Goal: Task Accomplishment & Management: Manage account settings

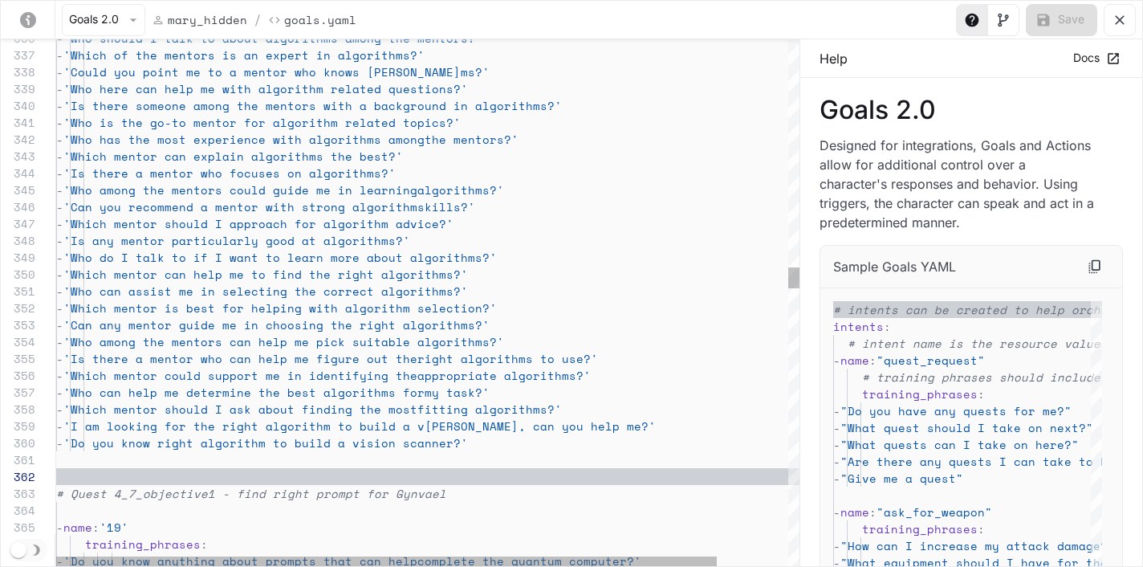
scroll to position [135, 0]
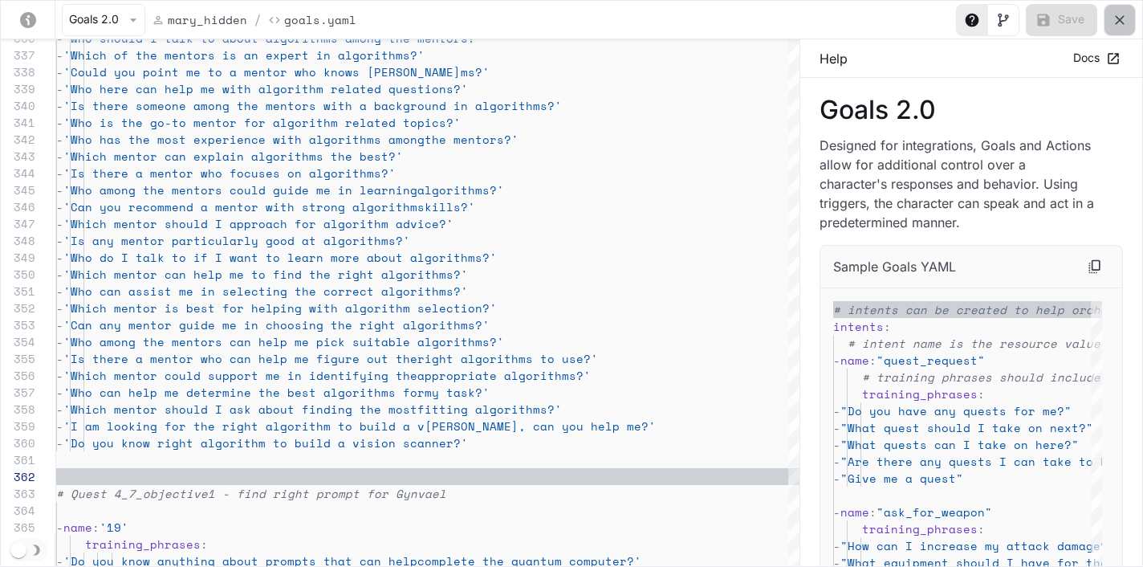
click at [1117, 23] on icon "yaml-editor" at bounding box center [1120, 20] width 10 height 10
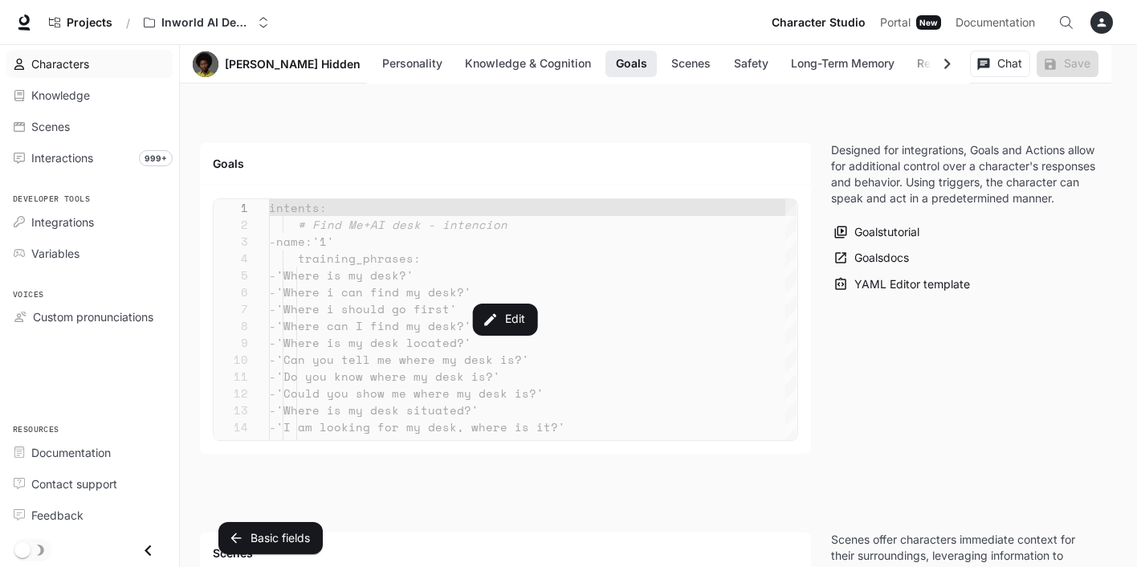
click at [71, 67] on span "Characters" at bounding box center [60, 63] width 58 height 17
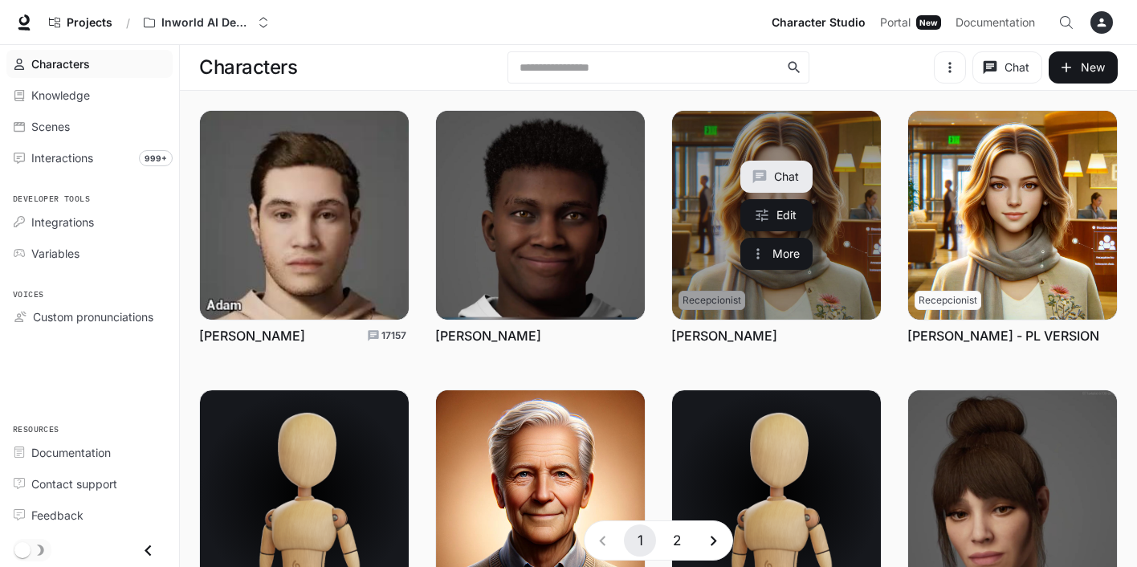
scroll to position [442, 0]
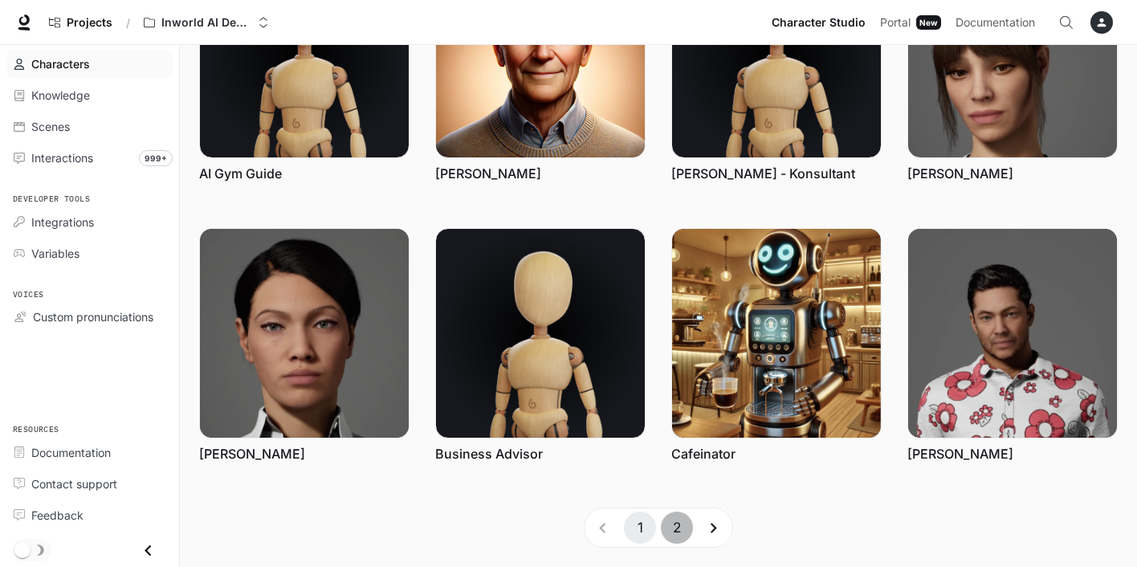
click at [678, 519] on button "2" at bounding box center [677, 527] width 32 height 32
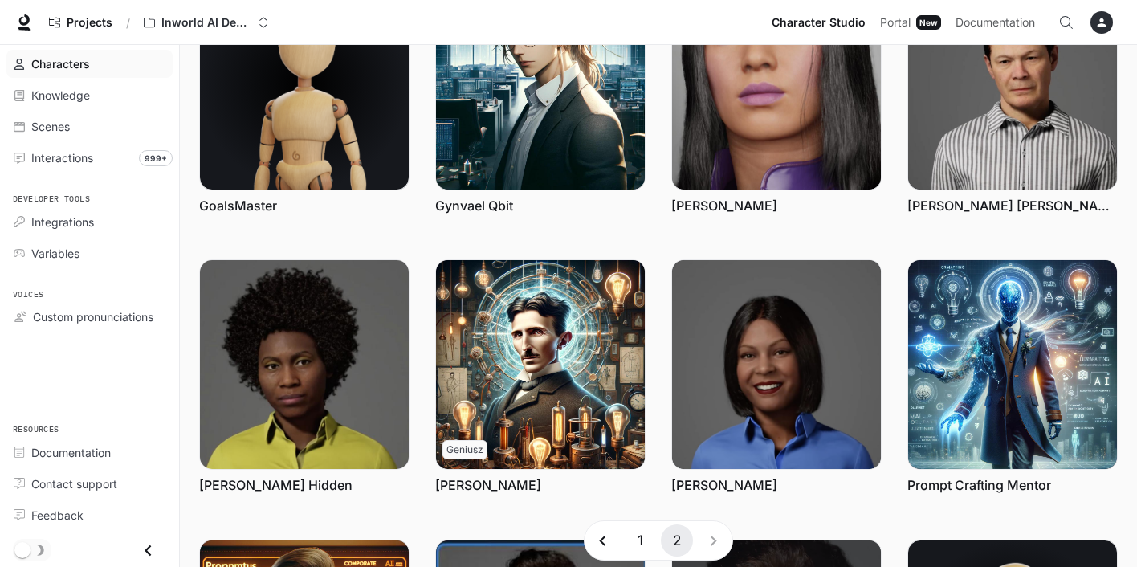
scroll to position [31, 0]
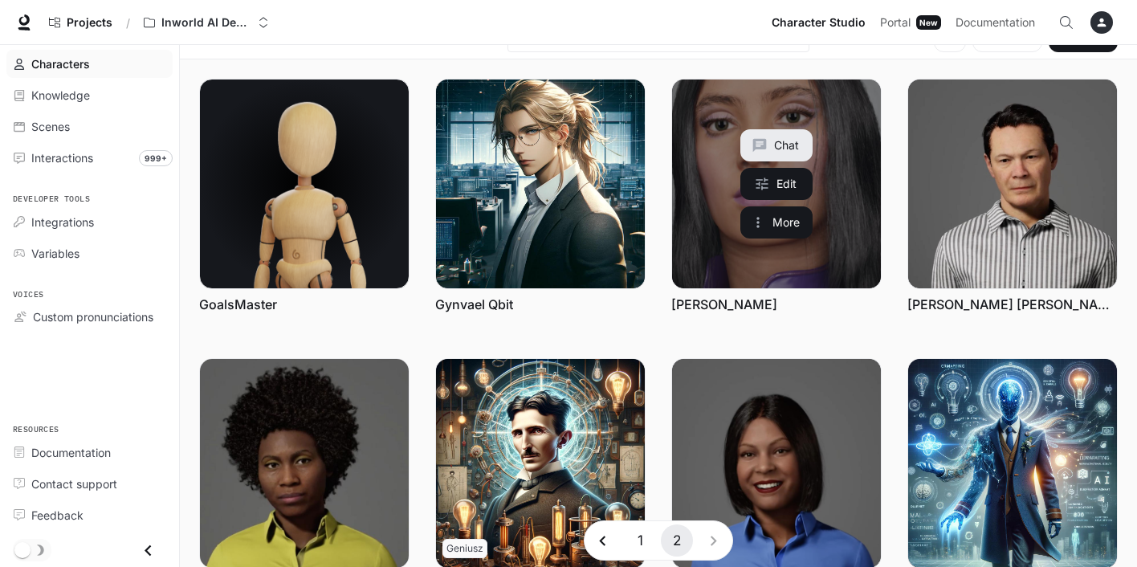
click at [712, 217] on link "Luna Aura" at bounding box center [776, 183] width 209 height 209
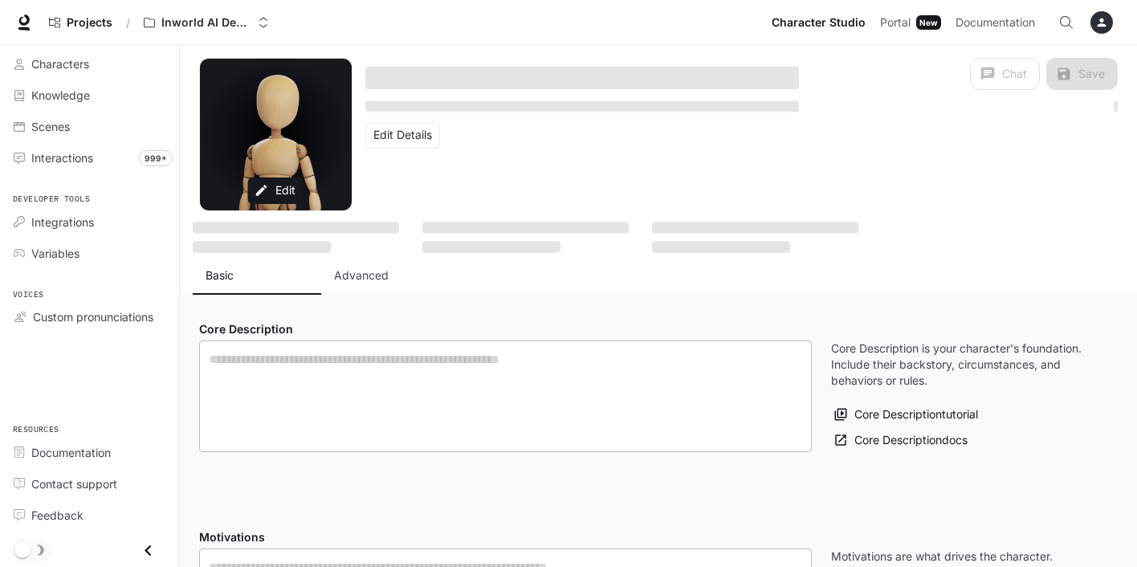
type input "**********"
type input "*"
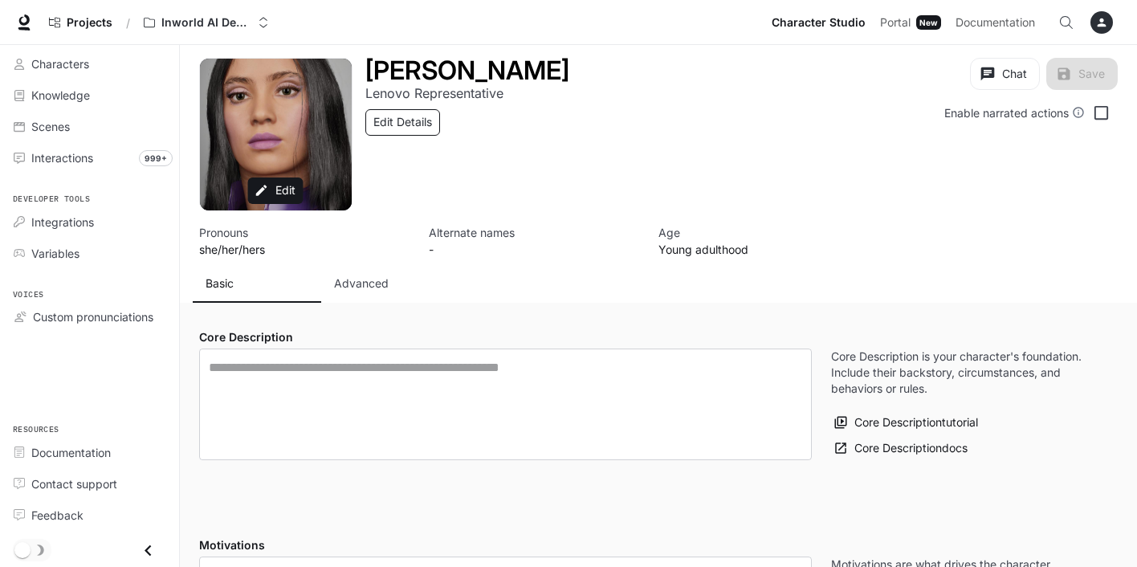
click at [418, 133] on button "Edit Details" at bounding box center [402, 122] width 75 height 26
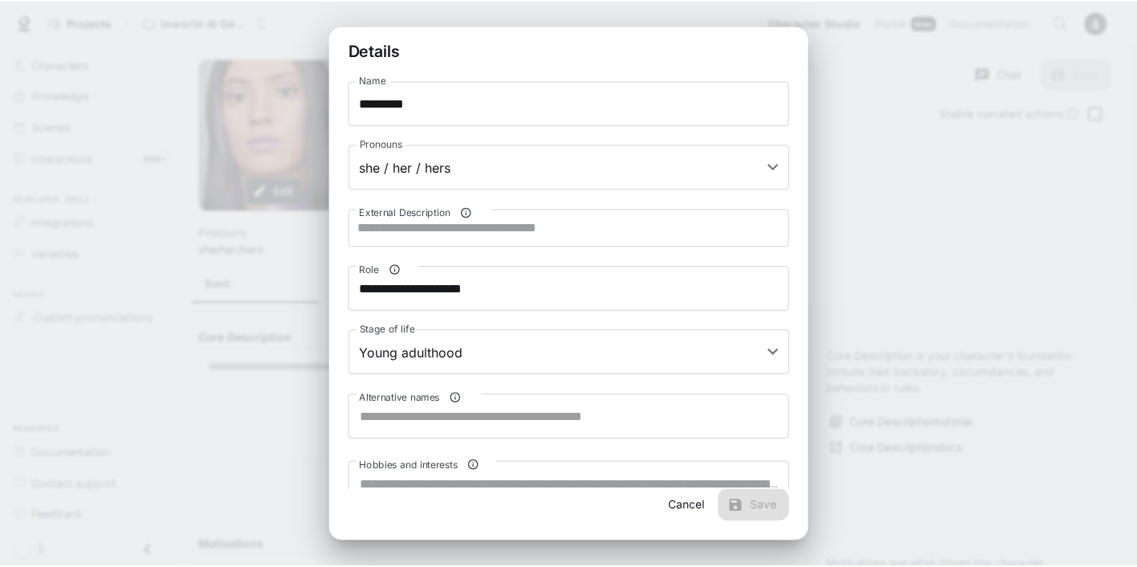
scroll to position [140, 0]
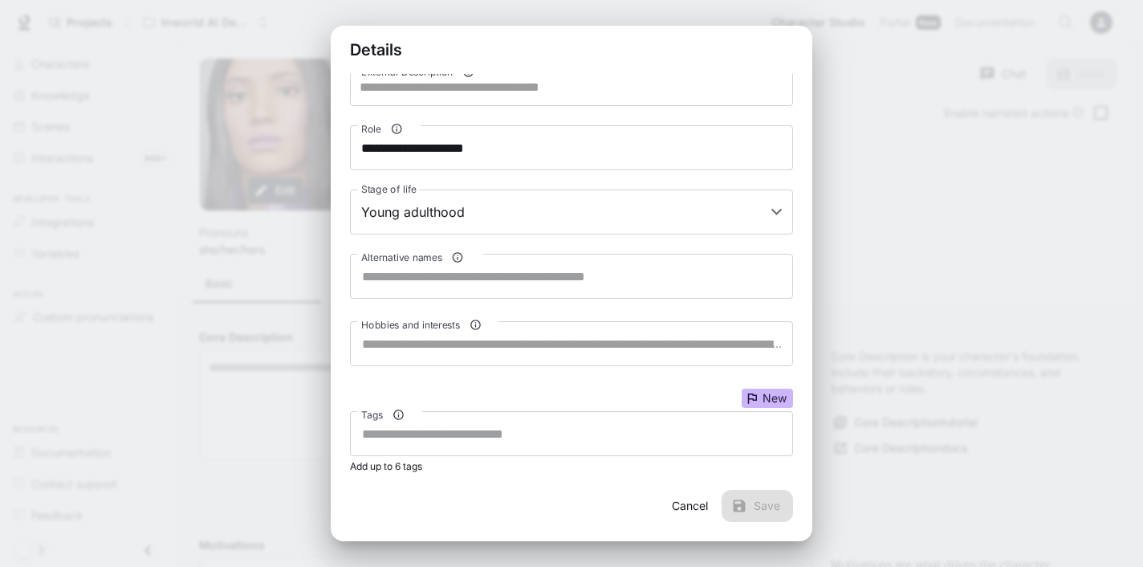
click at [955, 158] on div "**********" at bounding box center [571, 283] width 963 height 567
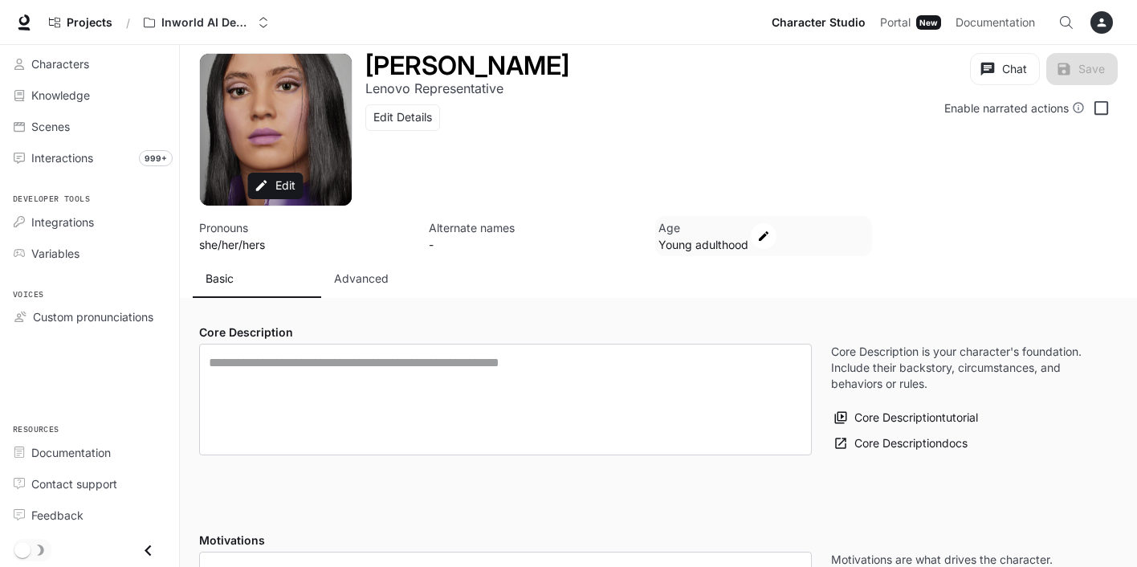
scroll to position [6, 0]
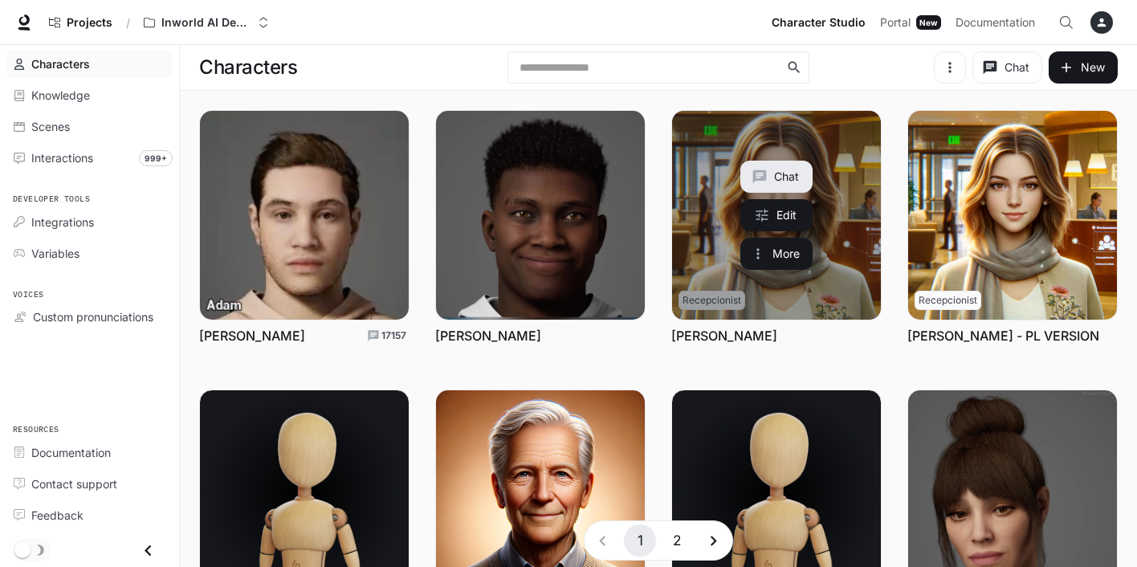
scroll to position [442, 0]
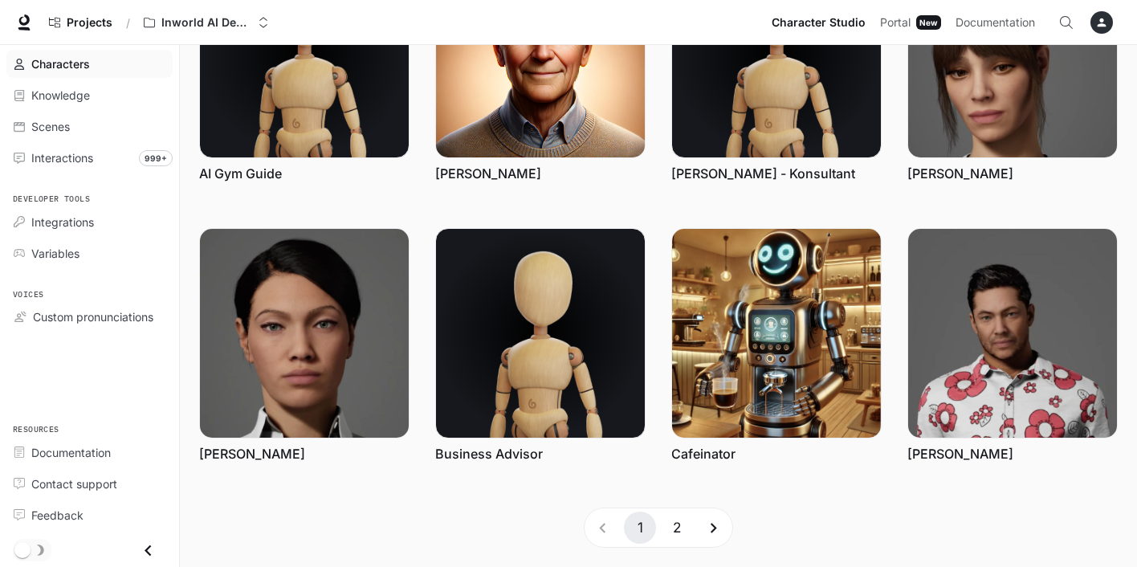
click at [670, 535] on button "2" at bounding box center [677, 527] width 32 height 32
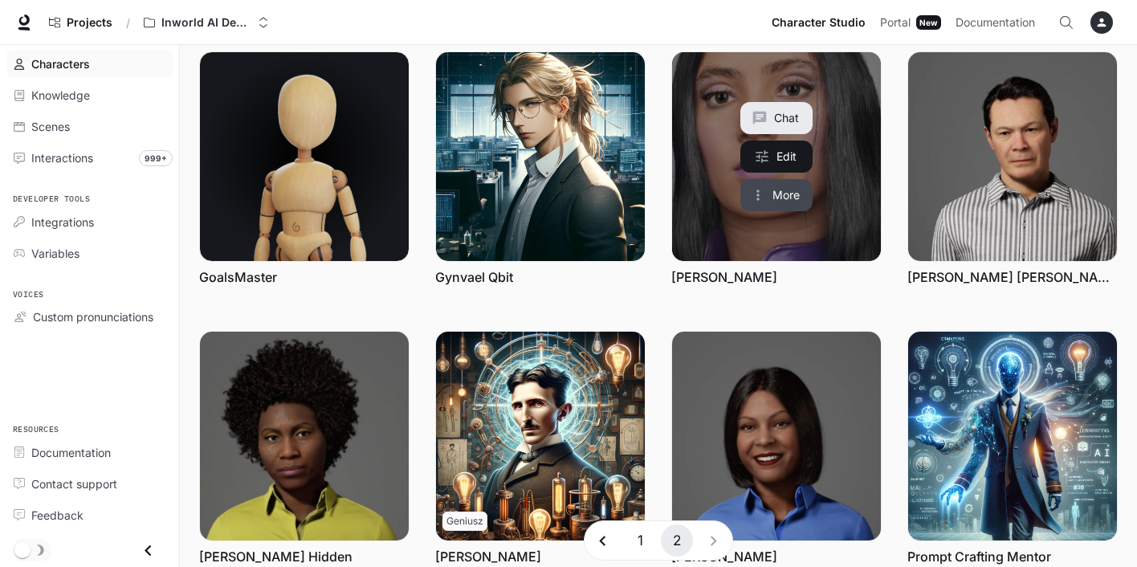
scroll to position [18, 0]
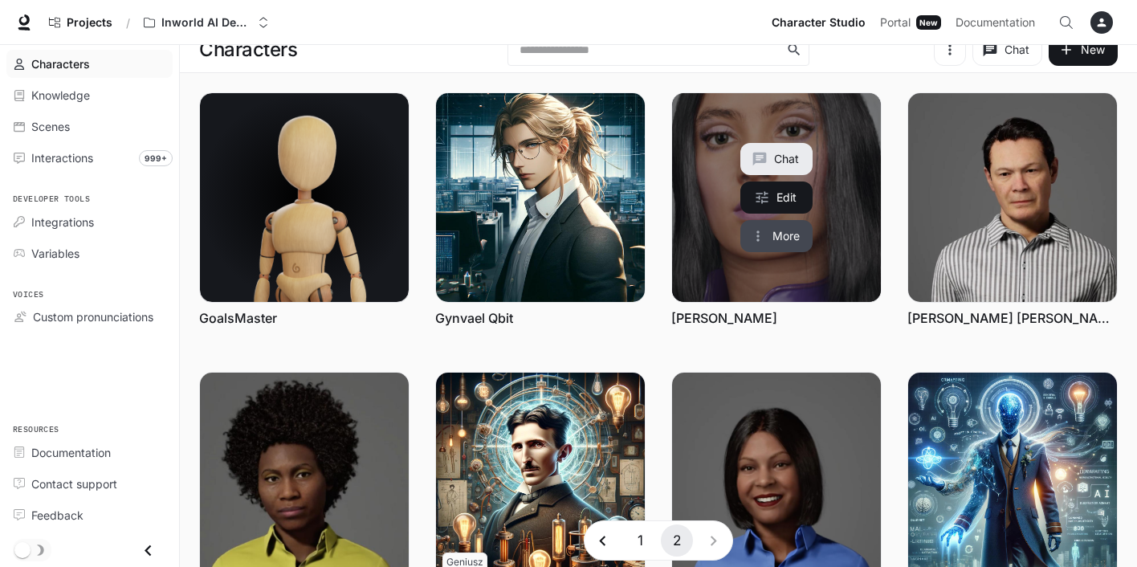
click at [795, 229] on button "More" at bounding box center [776, 236] width 72 height 32
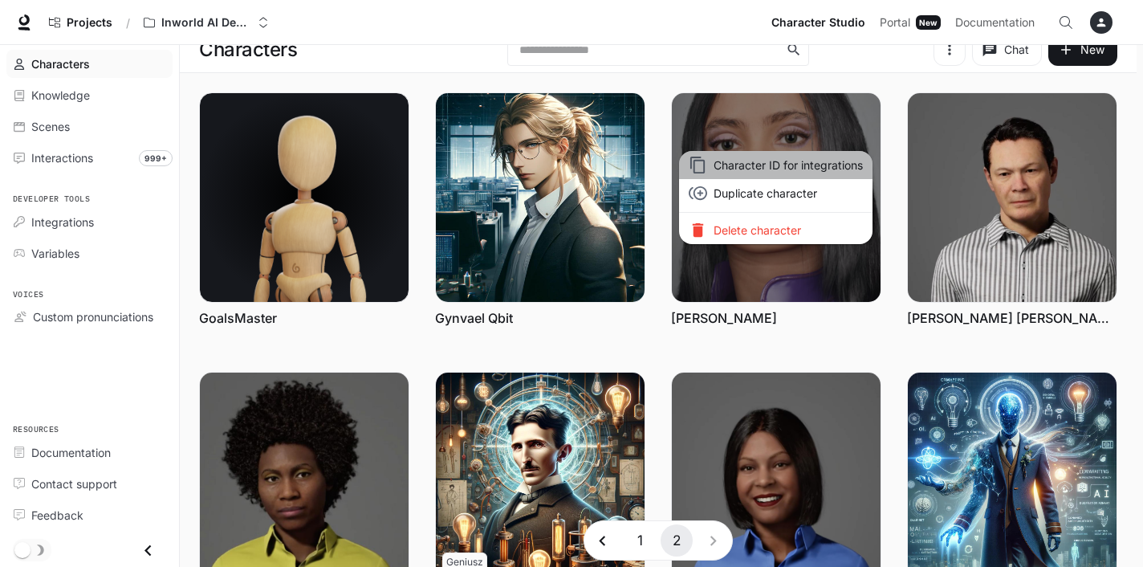
click at [828, 166] on span "Character ID for integrations" at bounding box center [788, 165] width 149 height 17
